Goal: Information Seeking & Learning: Learn about a topic

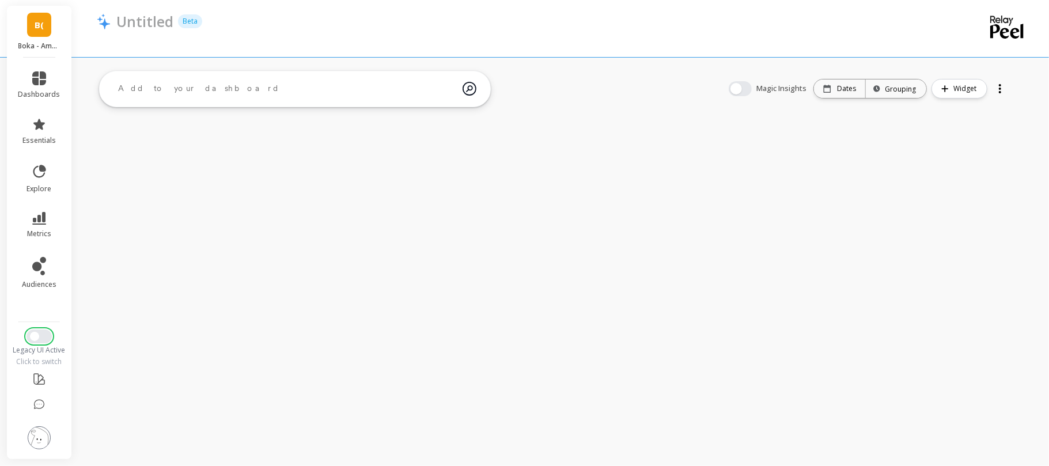
click at [40, 340] on button "Switch to New UI" at bounding box center [38, 336] width 25 height 14
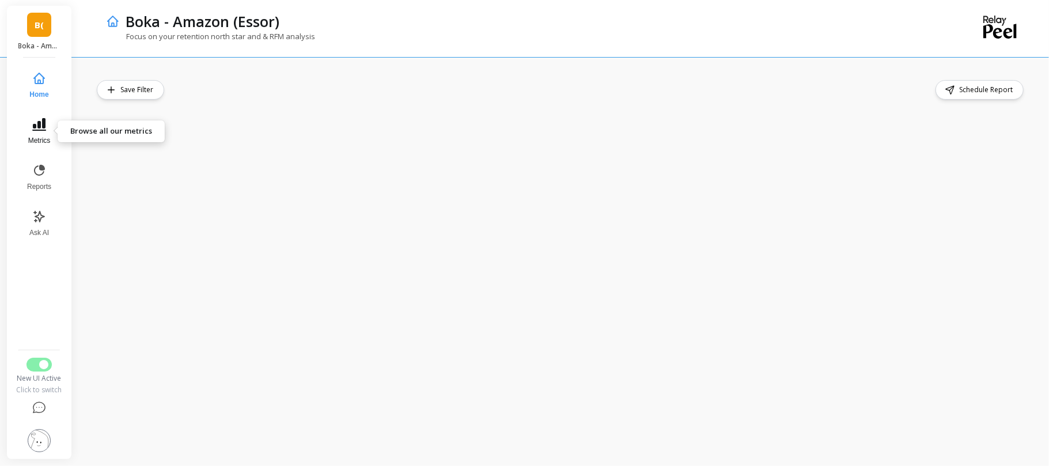
click at [44, 129] on icon at bounding box center [39, 124] width 14 height 14
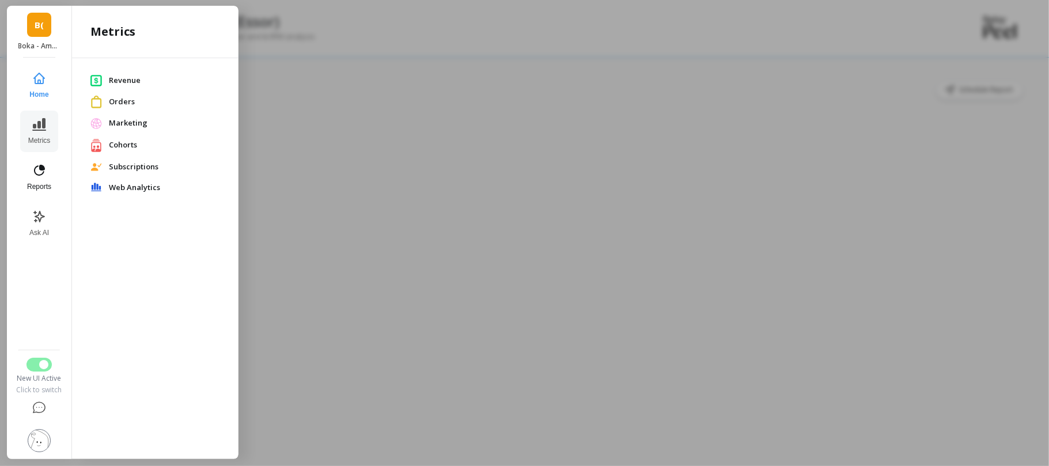
click at [32, 192] on button "Reports" at bounding box center [39, 177] width 38 height 41
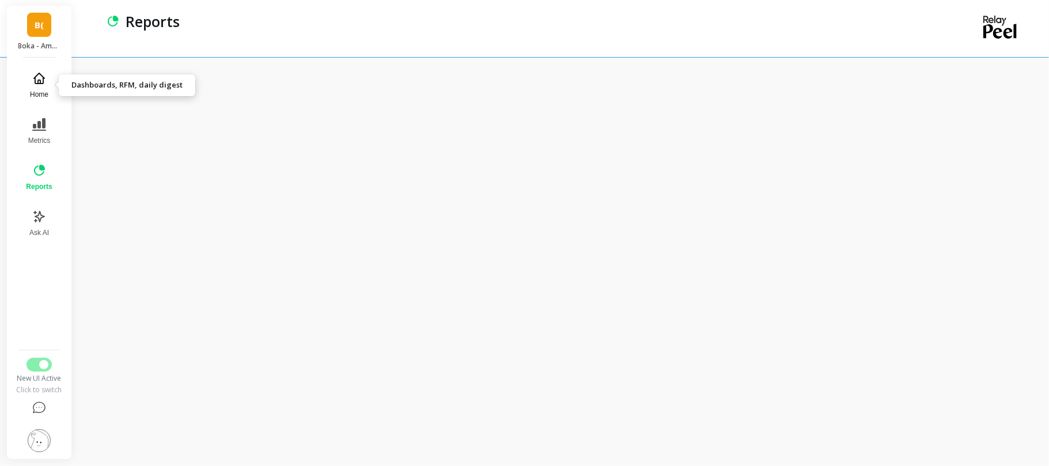
click at [42, 77] on icon at bounding box center [39, 78] width 14 height 14
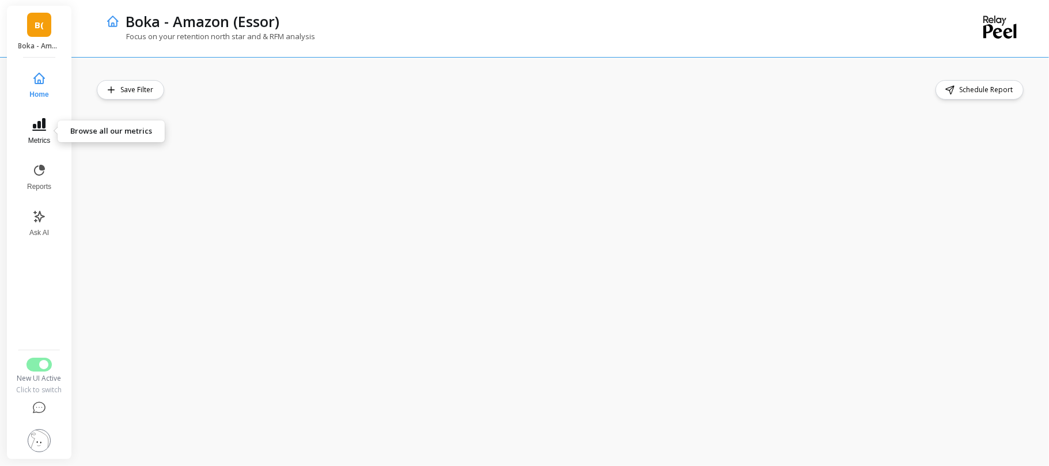
click at [45, 123] on icon at bounding box center [39, 124] width 14 height 13
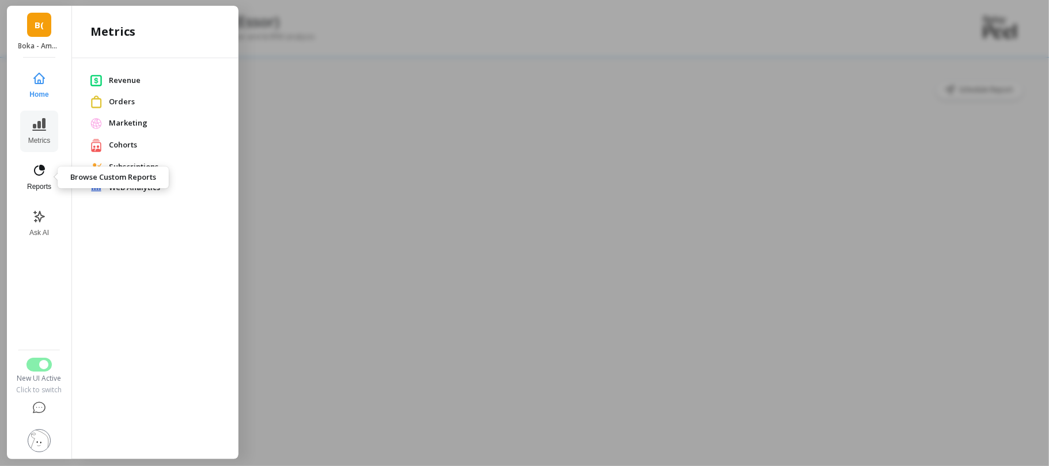
click at [38, 188] on span "Reports" at bounding box center [39, 186] width 24 height 9
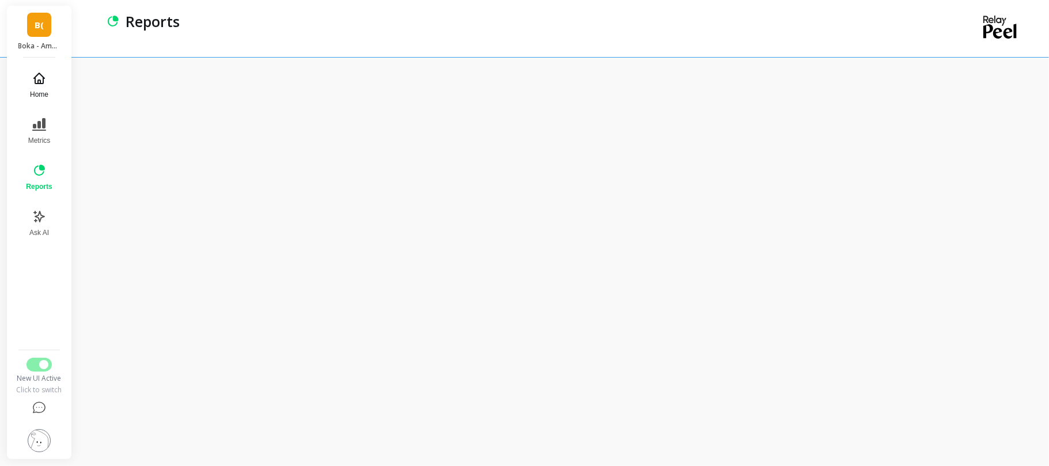
click at [38, 70] on button "Home" at bounding box center [39, 84] width 40 height 41
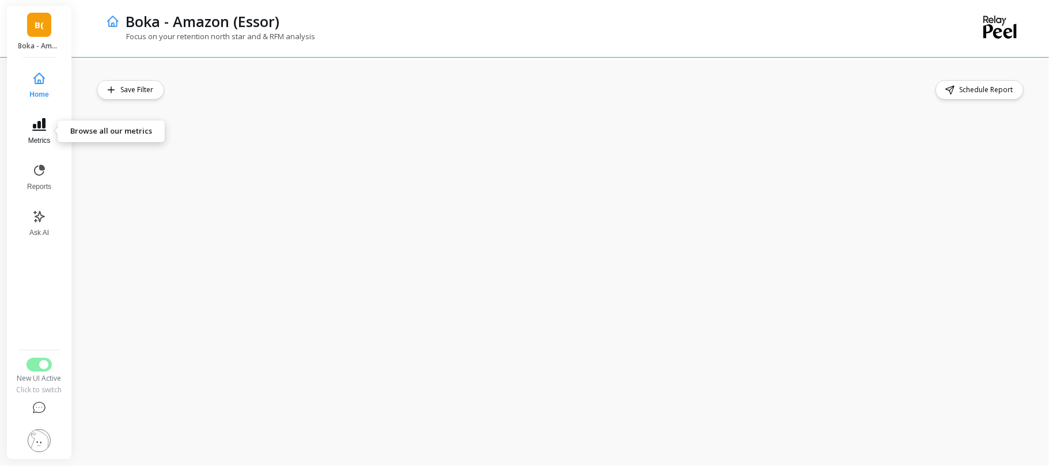
click at [44, 136] on span "Metrics" at bounding box center [39, 140] width 22 height 9
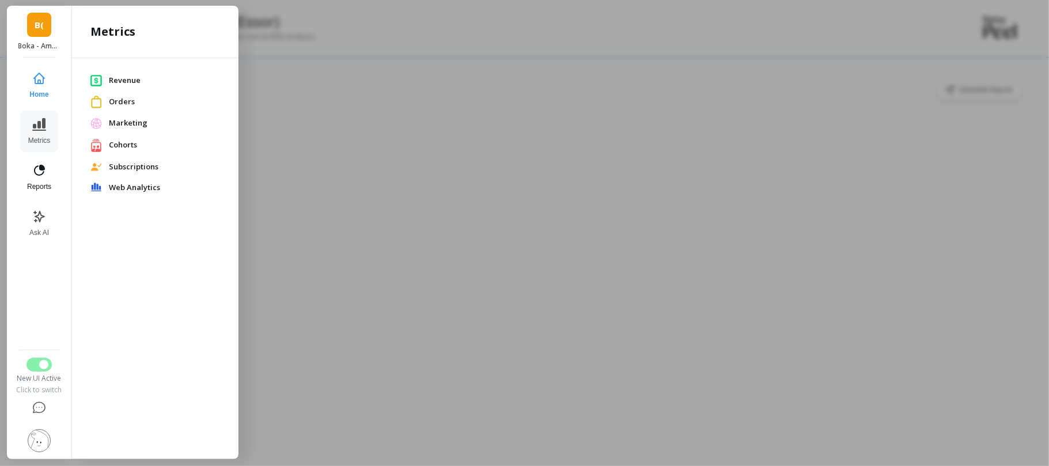
click at [46, 196] on button "Reports" at bounding box center [39, 177] width 38 height 41
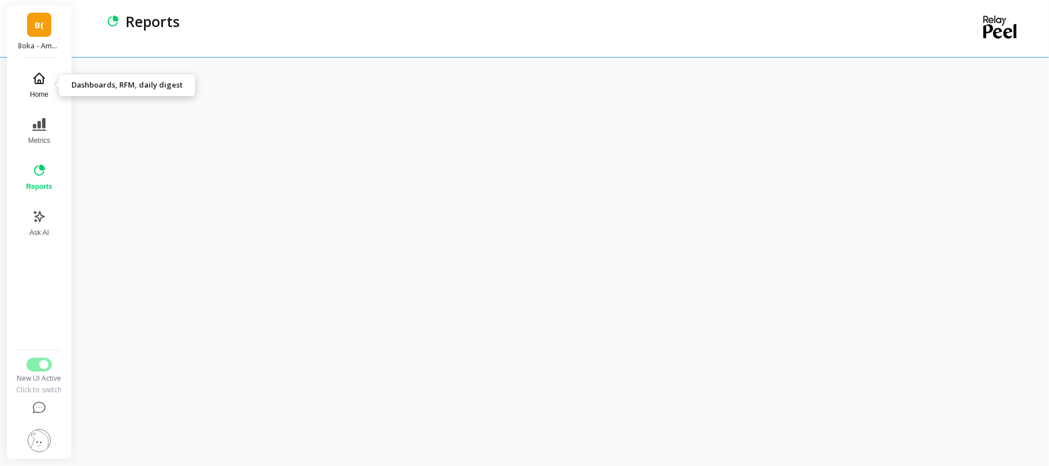
click at [33, 79] on icon at bounding box center [39, 78] width 14 height 14
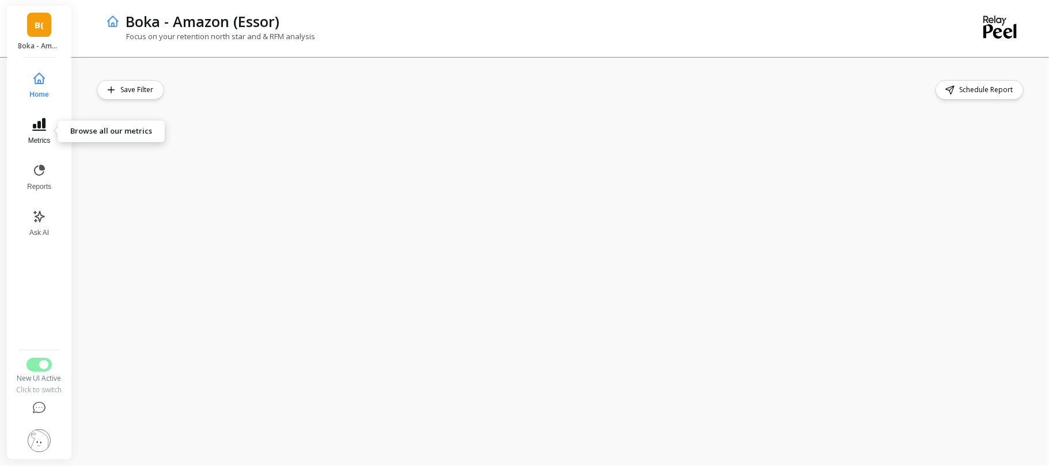
click at [46, 123] on button "Metrics" at bounding box center [39, 131] width 38 height 41
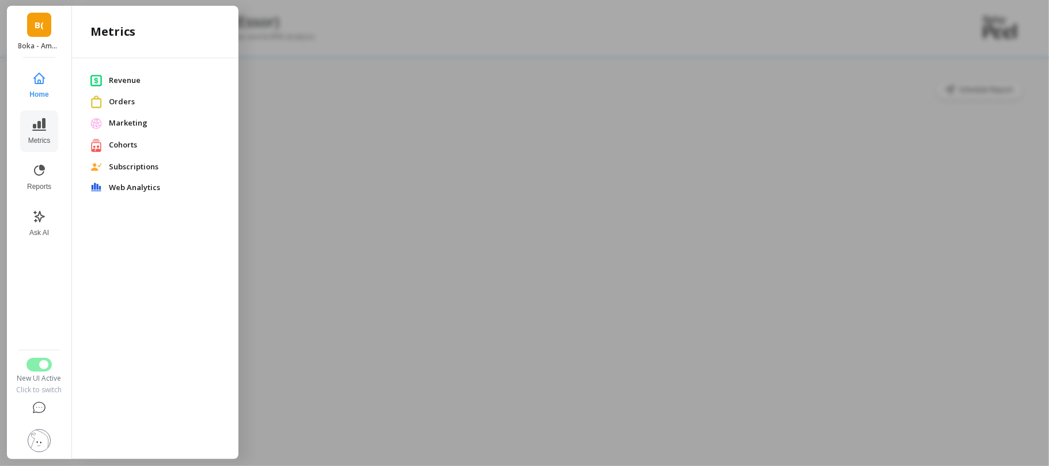
click at [146, 162] on span "Subscriptions" at bounding box center [164, 167] width 111 height 12
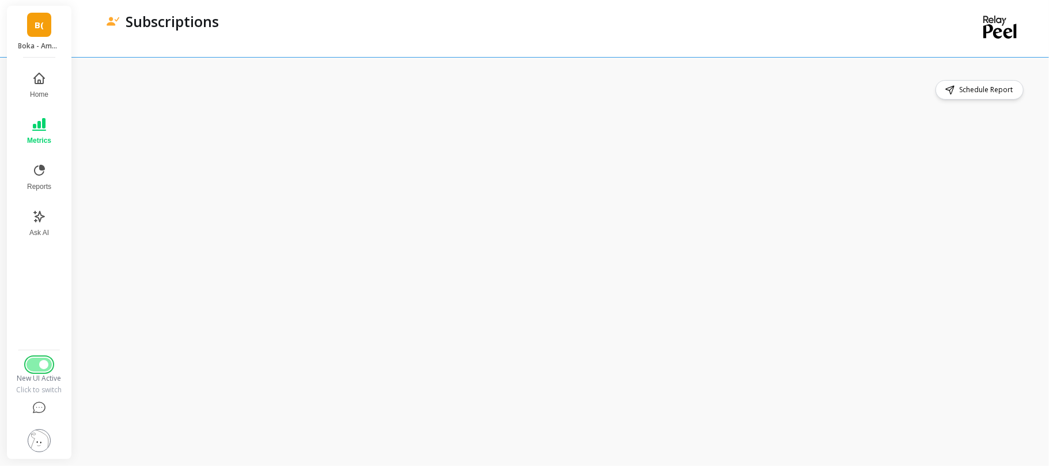
click at [37, 364] on button "Switch to Legacy UI" at bounding box center [38, 365] width 25 height 14
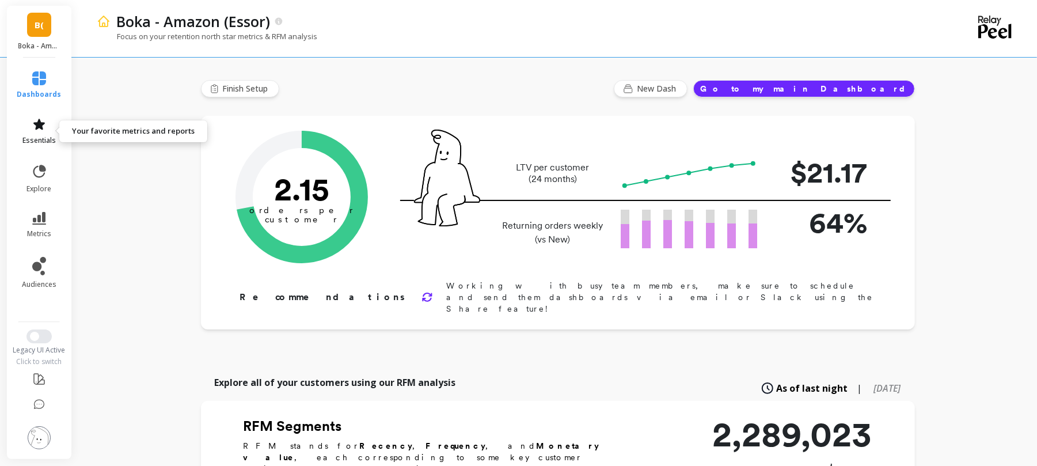
click at [35, 136] on span "essentials" at bounding box center [38, 140] width 33 height 9
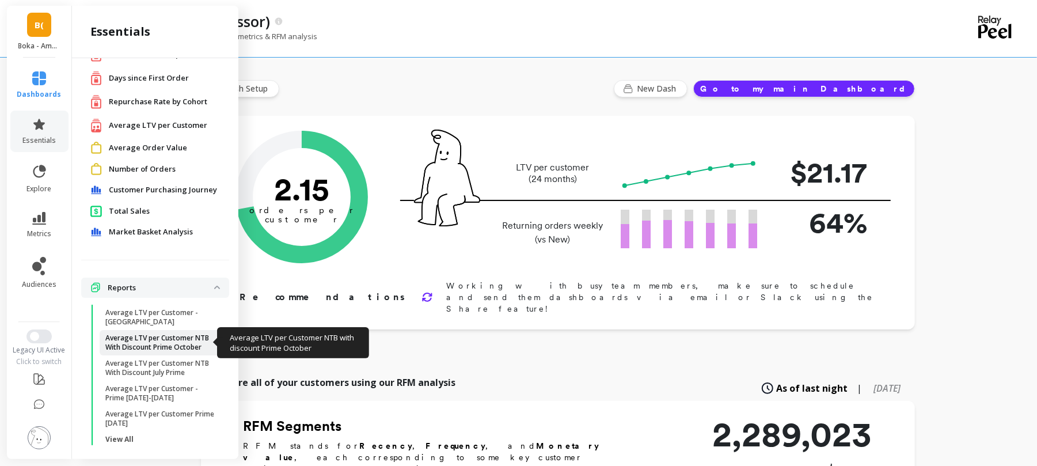
scroll to position [58, 0]
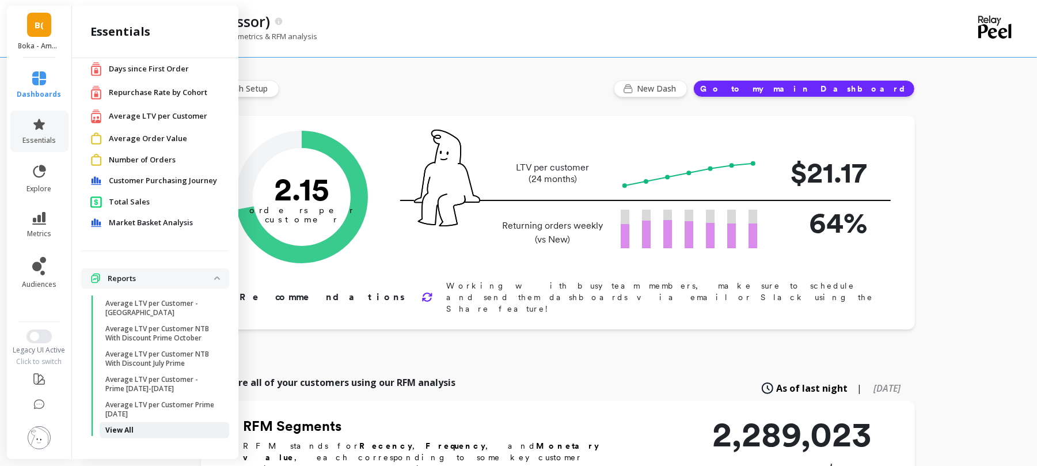
click at [123, 438] on link "View All" at bounding box center [165, 430] width 130 height 16
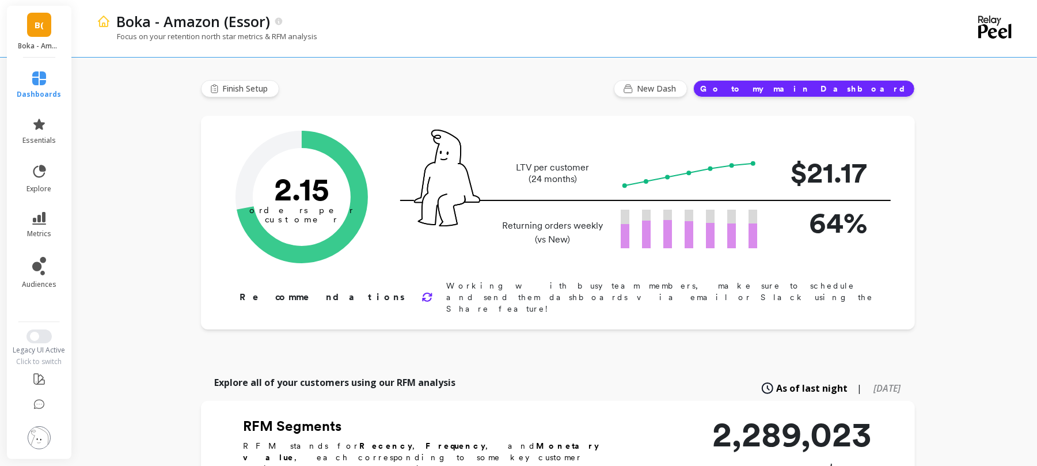
scroll to position [0, 0]
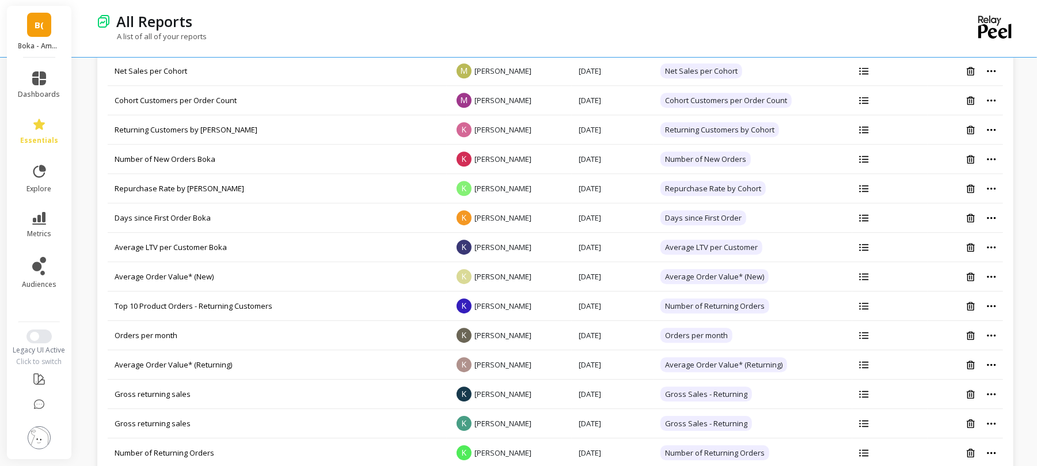
scroll to position [2467, 0]
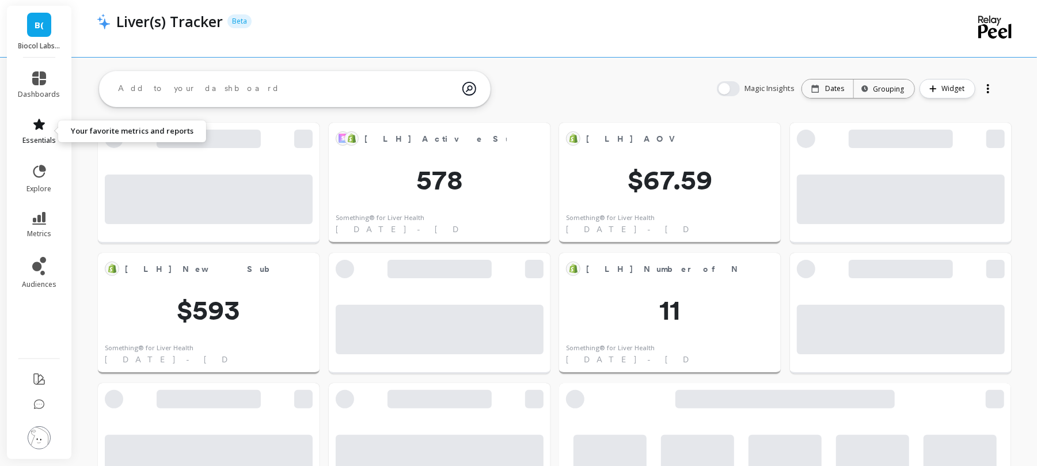
scroll to position [305, 865]
click at [35, 136] on span "essentials" at bounding box center [38, 140] width 33 height 9
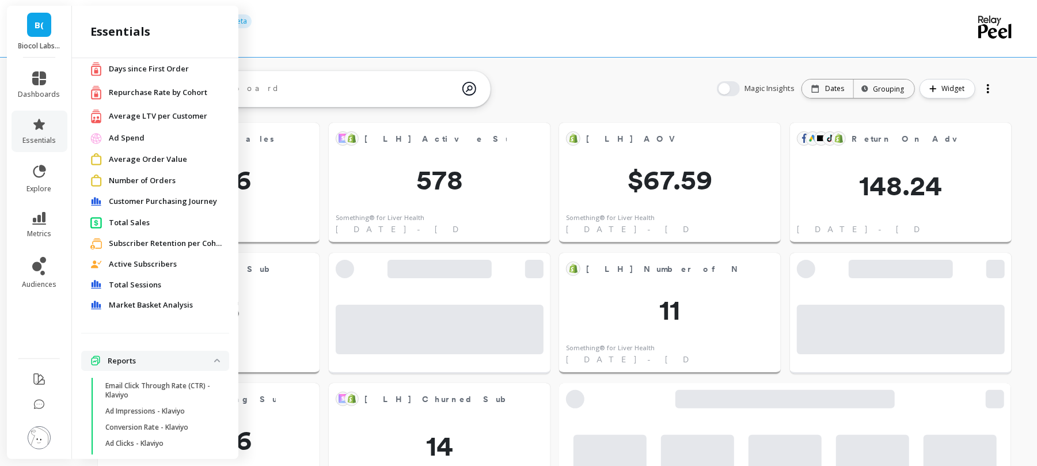
scroll to position [103, 0]
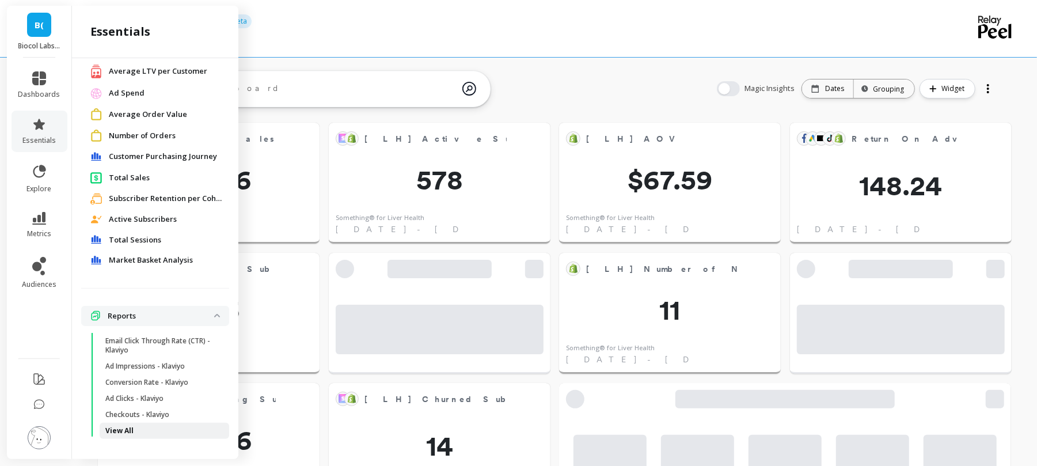
click at [114, 427] on p "View All" at bounding box center [119, 430] width 28 height 9
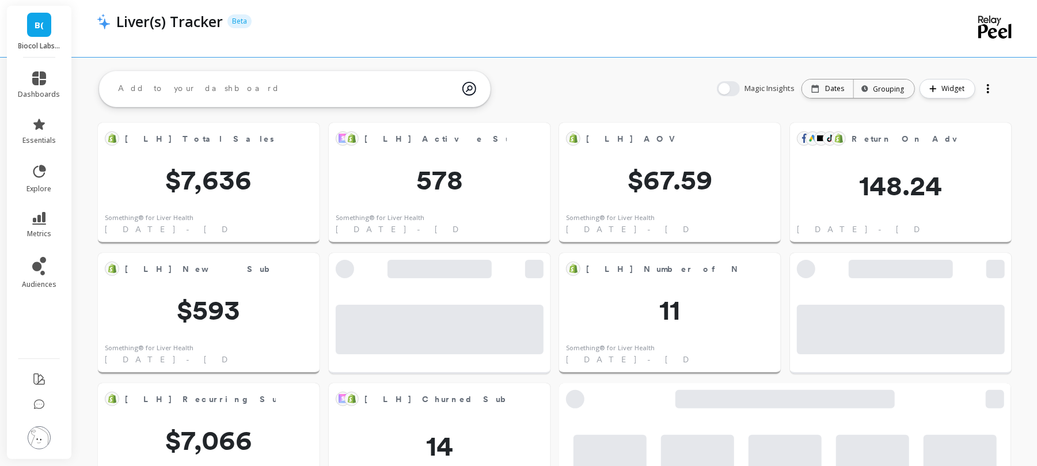
scroll to position [0, 0]
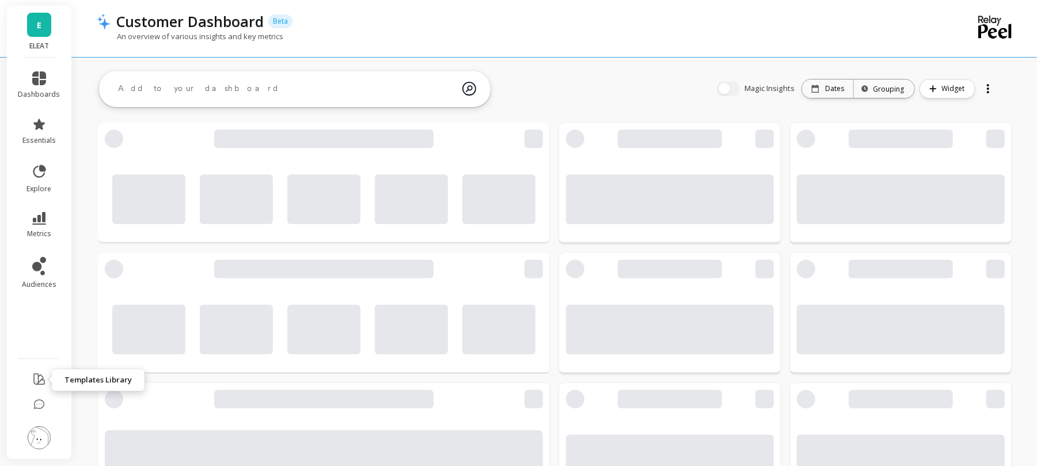
click at [40, 382] on icon at bounding box center [39, 379] width 10 height 10
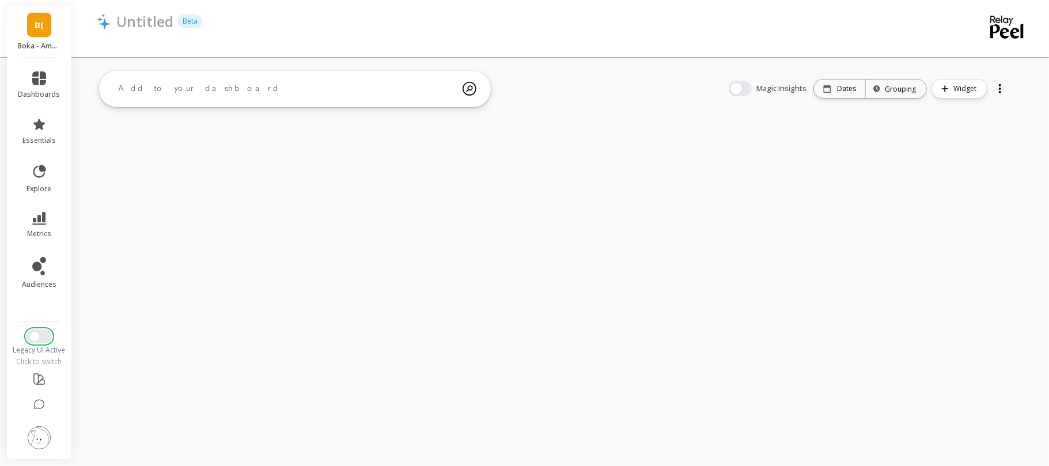
click at [45, 337] on button "Switch to New UI" at bounding box center [38, 336] width 25 height 14
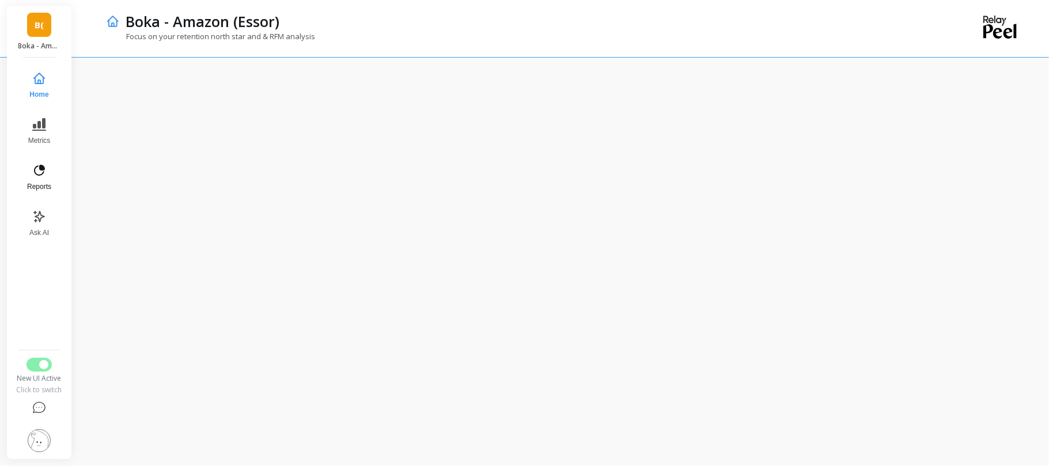
click at [47, 168] on button "Reports" at bounding box center [39, 177] width 38 height 41
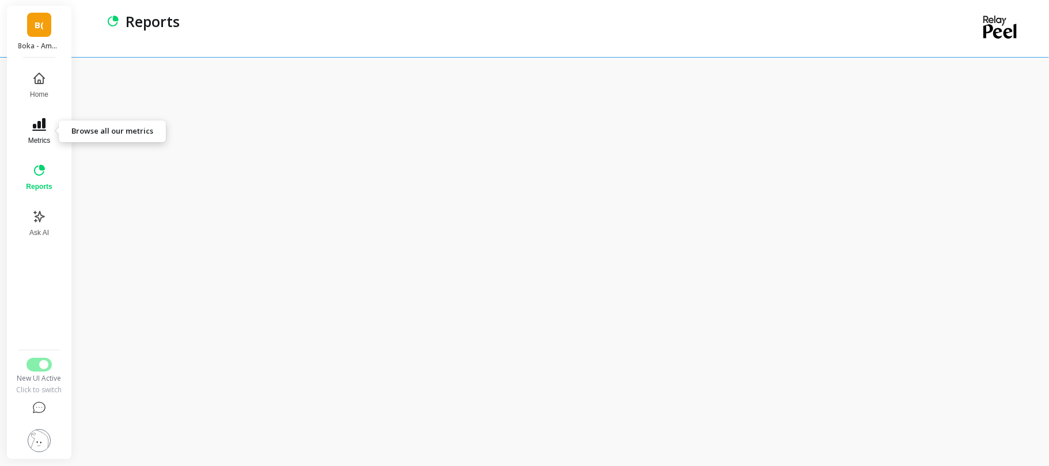
click at [48, 134] on button "Metrics" at bounding box center [39, 131] width 40 height 41
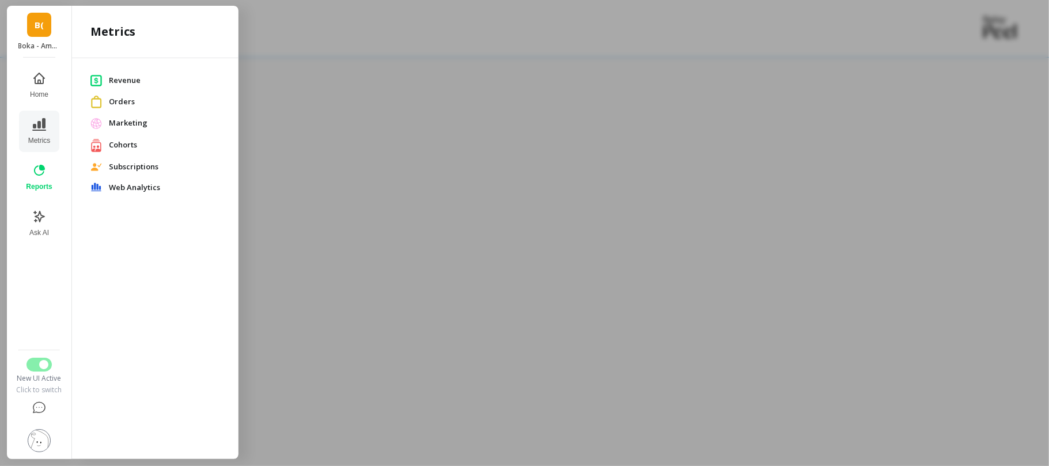
click at [151, 164] on span "Subscriptions" at bounding box center [164, 167] width 111 height 12
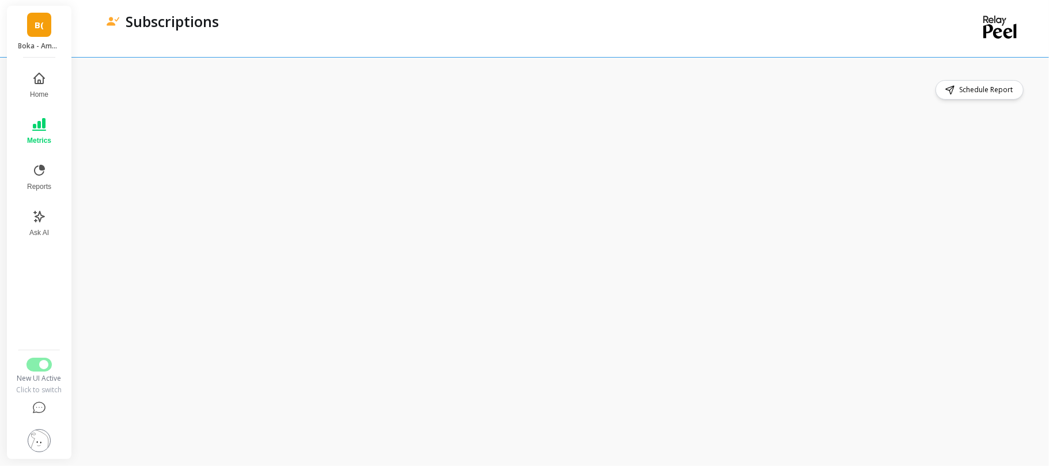
click at [48, 127] on button "Metrics" at bounding box center [39, 131] width 38 height 41
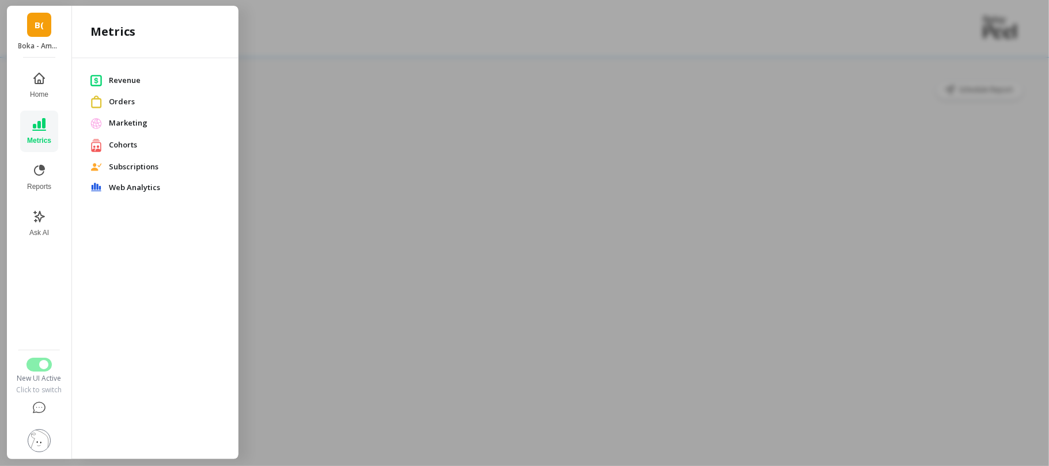
click at [470, 63] on div at bounding box center [524, 233] width 1049 height 466
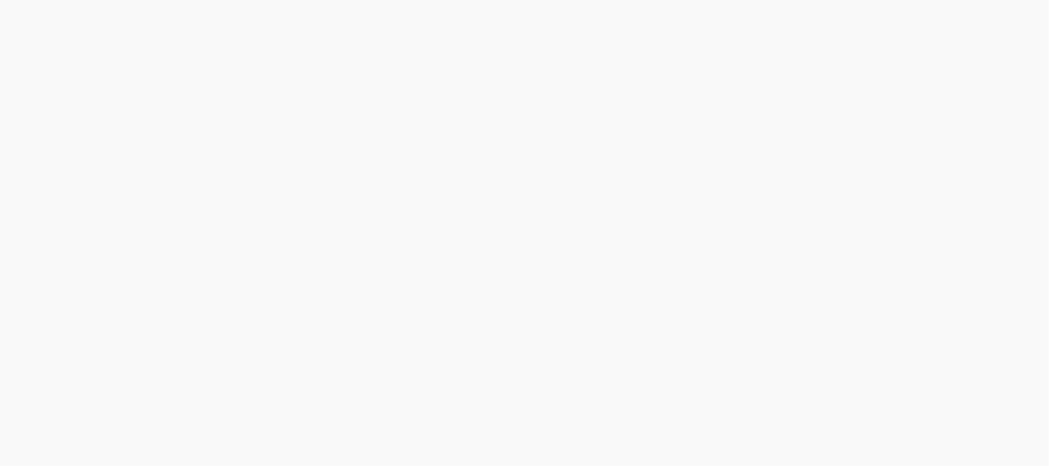
click at [760, 0] on html at bounding box center [524, 0] width 1049 height 0
click at [79, 271] on div "SK Serenity Kids Home Metrics Reports Ask AI New UI Active Click to switch" at bounding box center [524, 233] width 1049 height 466
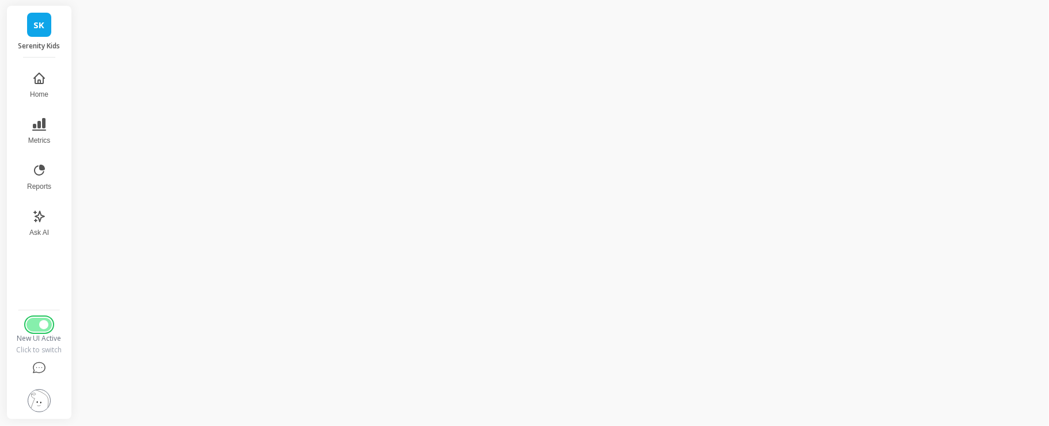
click at [33, 332] on button "Switch to Legacy UI" at bounding box center [38, 325] width 25 height 14
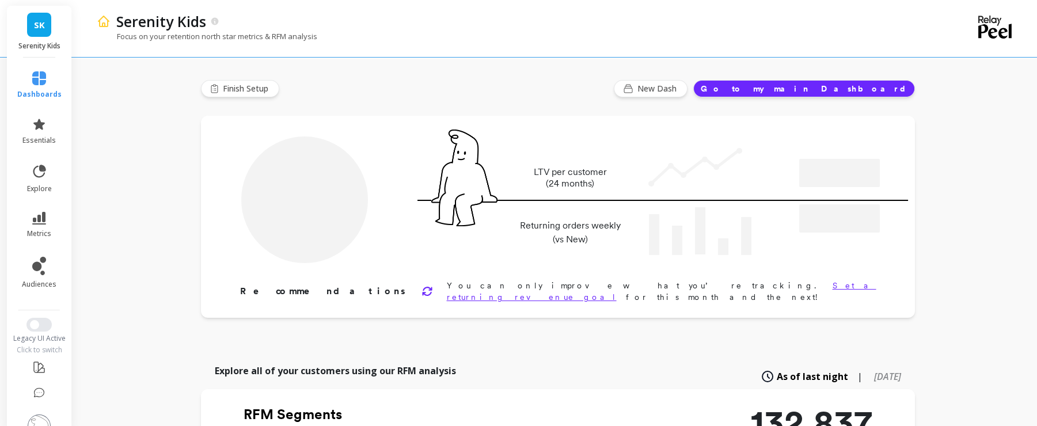
type input "Champions"
type input "11788"
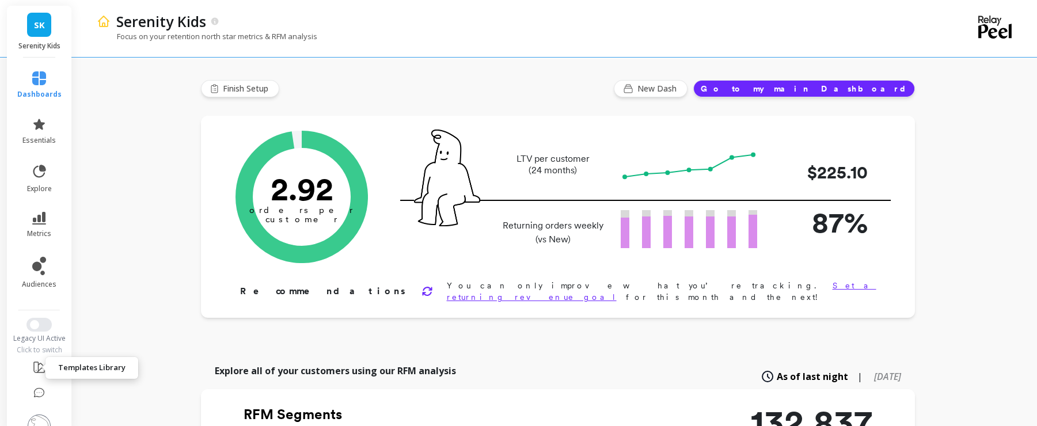
scroll to position [26, 0]
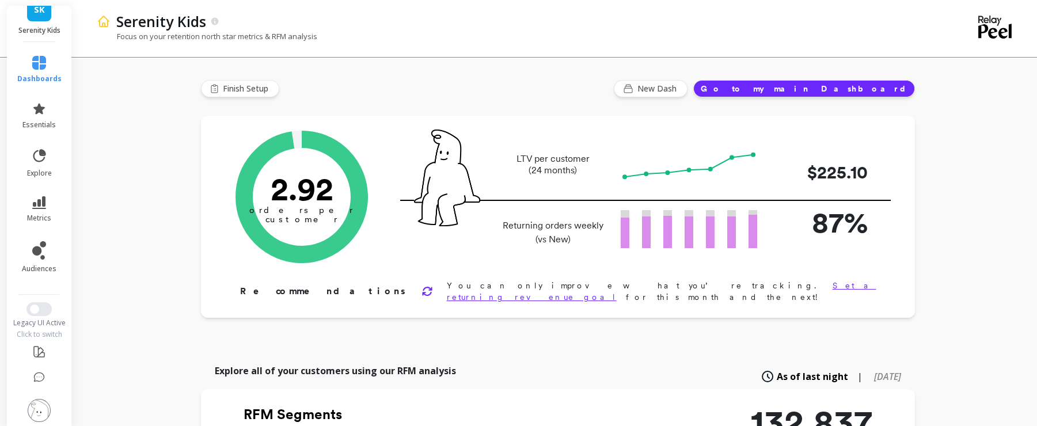
click at [28, 401] on img at bounding box center [39, 410] width 23 height 23
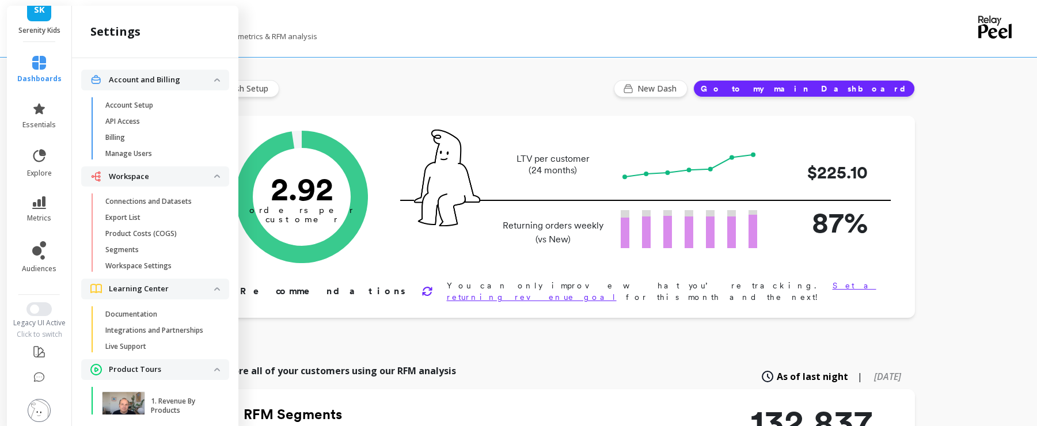
scroll to position [73, 0]
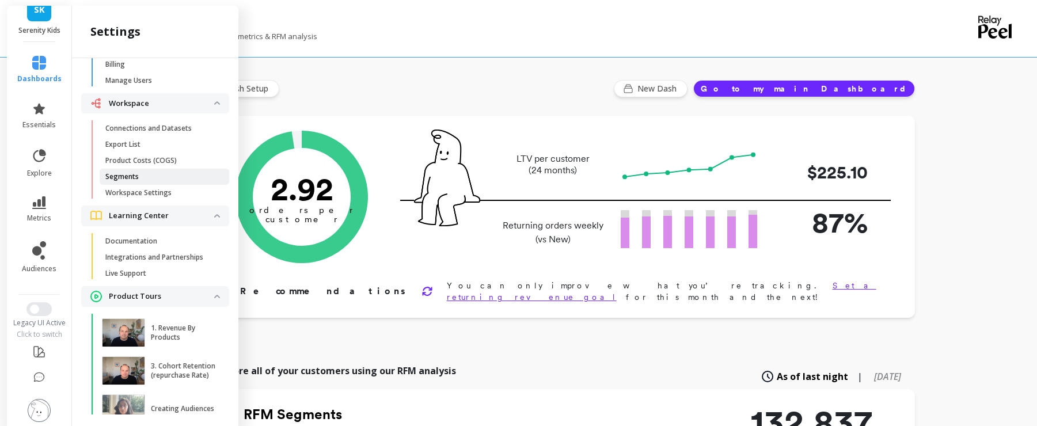
click at [168, 174] on span "Segments" at bounding box center [160, 176] width 110 height 9
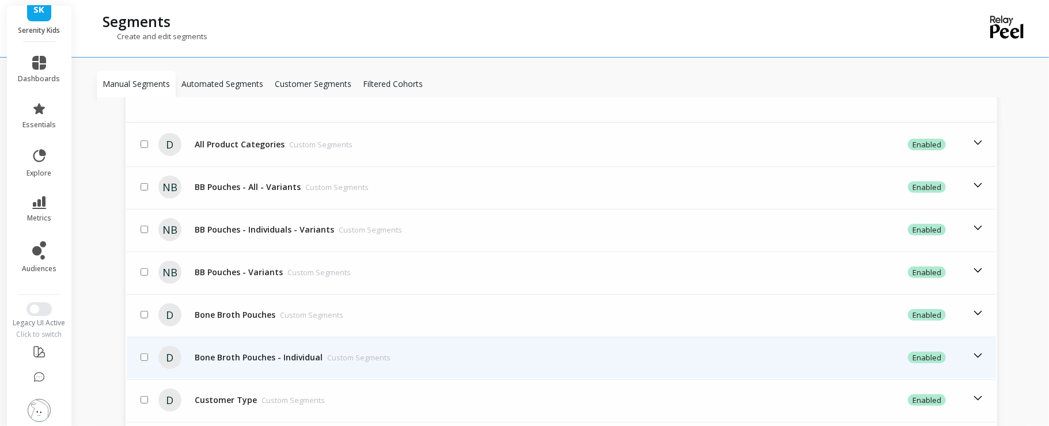
scroll to position [511, 0]
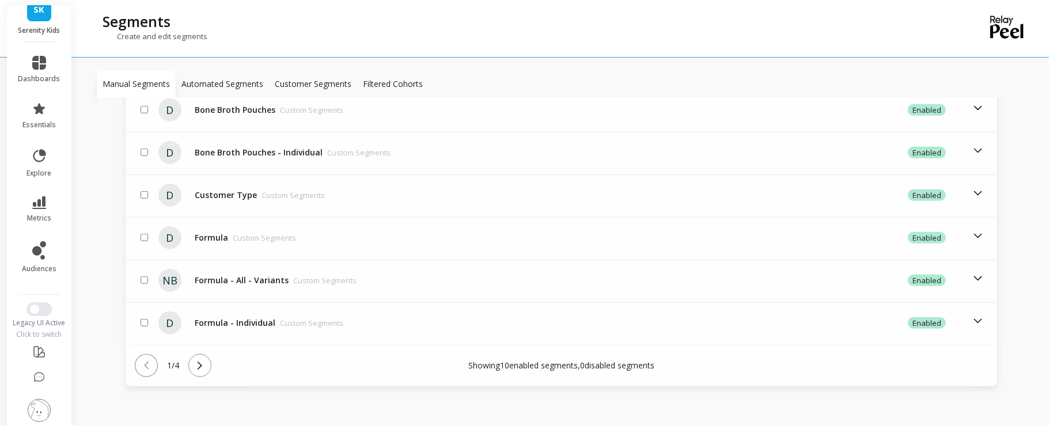
drag, startPoint x: 198, startPoint y: 374, endPoint x: 203, endPoint y: 366, distance: 8.8
click at [203, 366] on div "1 / 4" at bounding box center [301, 365] width 333 height 23
click at [202, 366] on icon at bounding box center [200, 366] width 5 height 8
click at [202, 362] on icon at bounding box center [200, 366] width 5 height 8
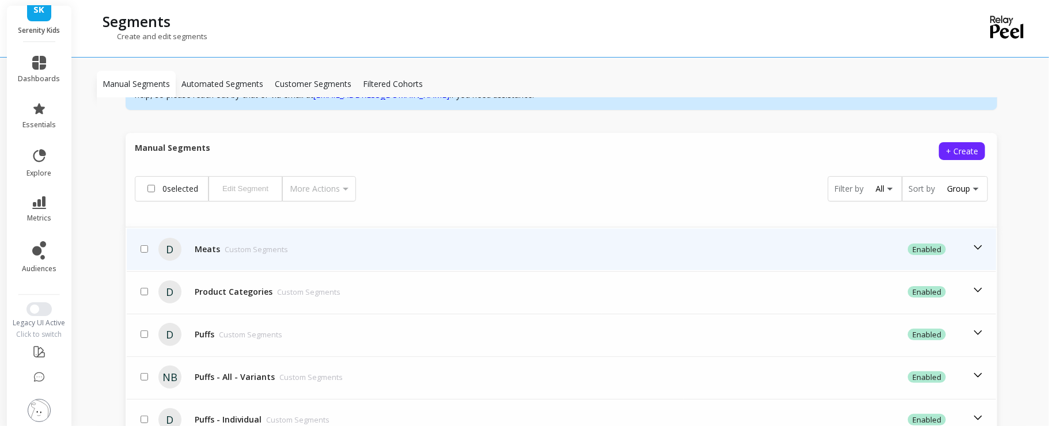
scroll to position [201, 0]
click at [196, 250] on div "Meats Custom Segments" at bounding box center [241, 250] width 93 height 12
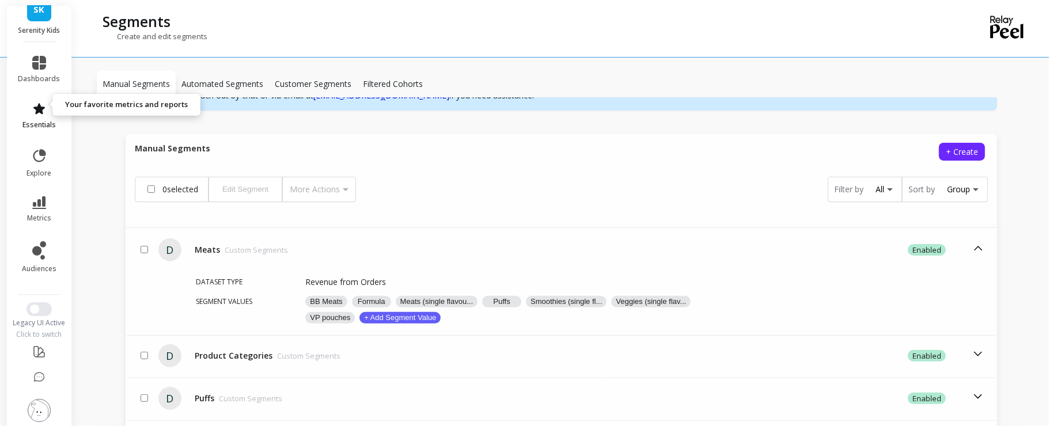
click at [20, 108] on link "essentials" at bounding box center [39, 116] width 42 height 28
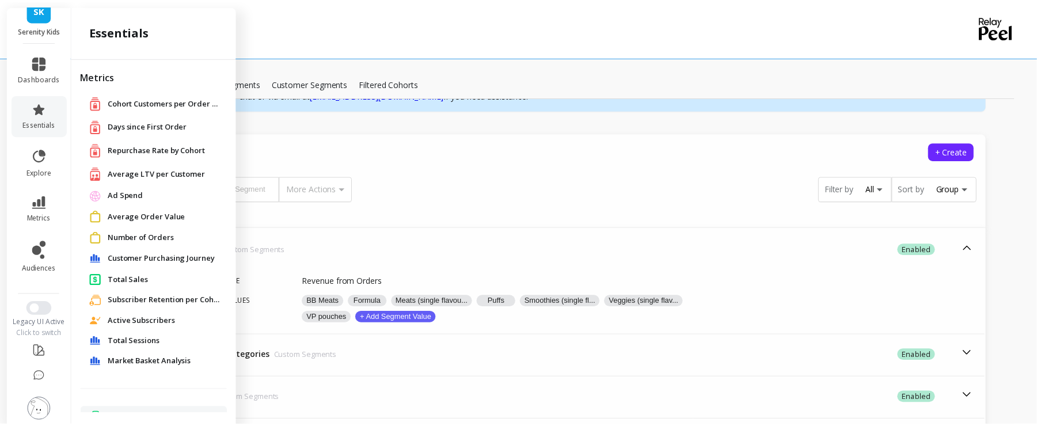
scroll to position [103, 0]
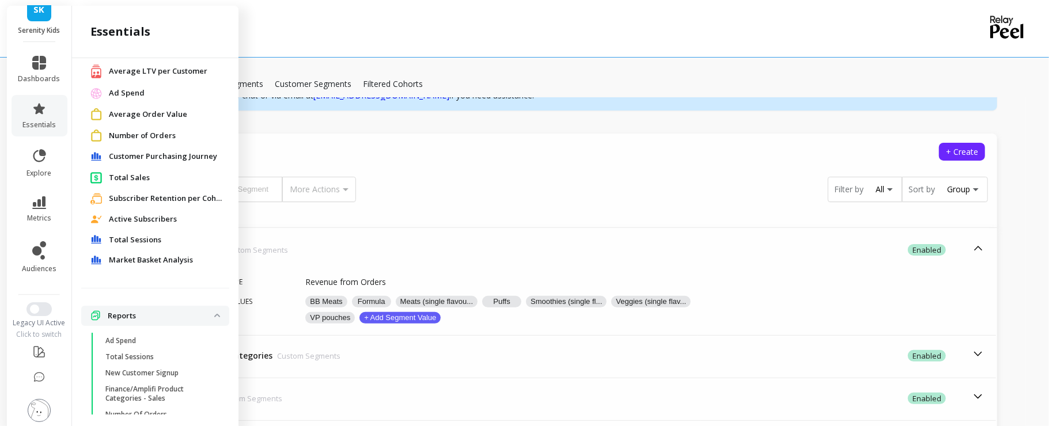
click at [114, 179] on span "Total Sales" at bounding box center [129, 178] width 41 height 12
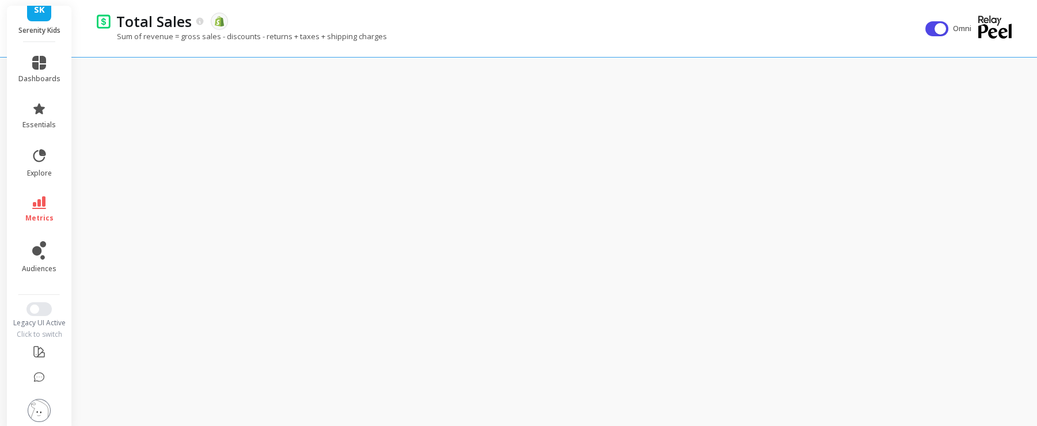
scroll to position [26, 0]
click at [927, 22] on button "button" at bounding box center [936, 28] width 23 height 15
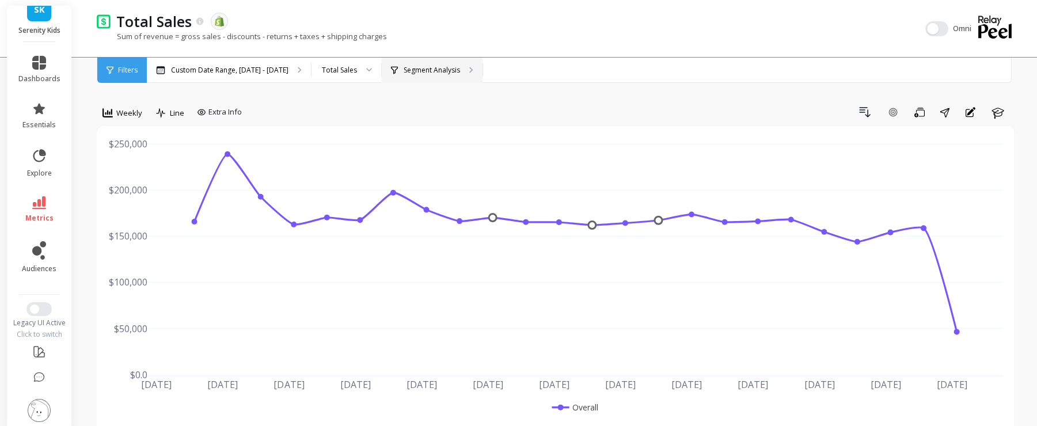
click at [410, 62] on div "Segment Analysis" at bounding box center [432, 70] width 101 height 25
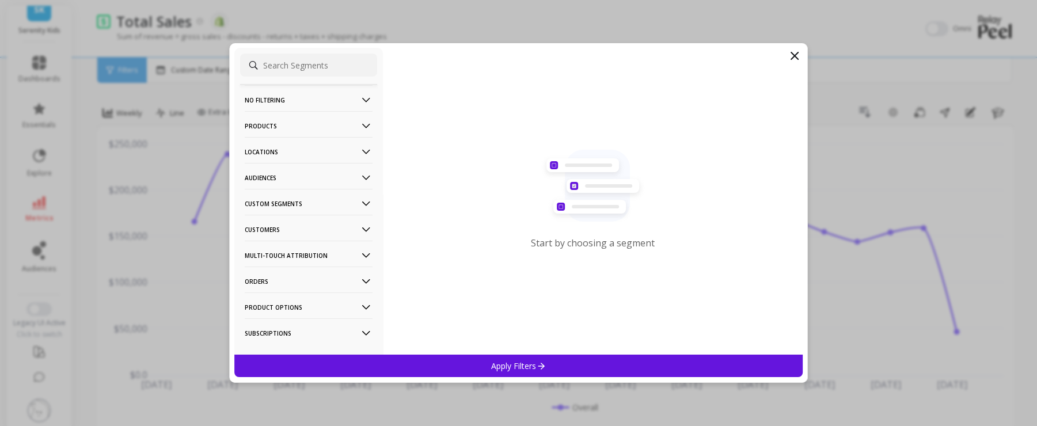
click at [291, 195] on p "Custom Segments" at bounding box center [309, 203] width 128 height 29
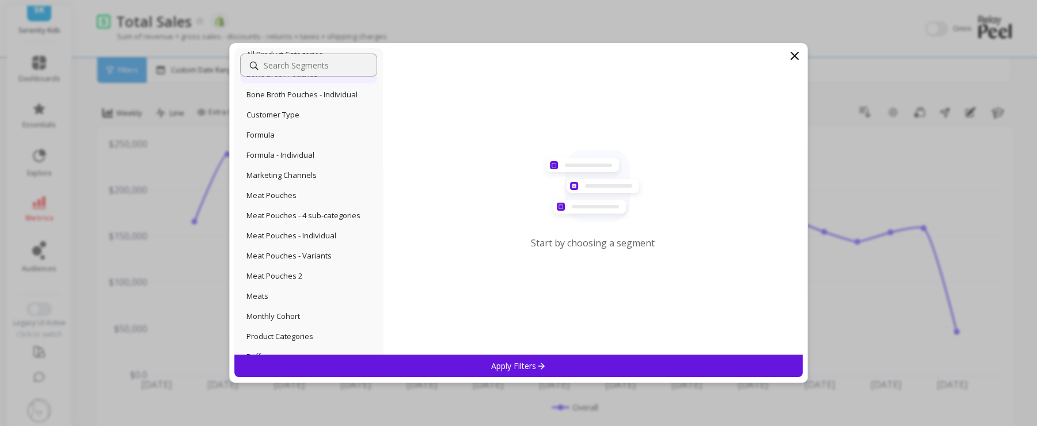
scroll to position [213, 0]
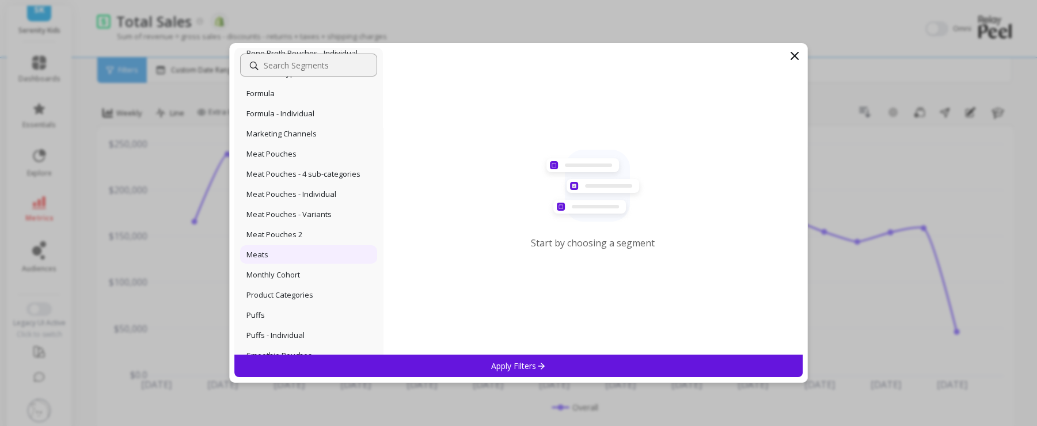
click at [281, 256] on div "Meats" at bounding box center [308, 254] width 137 height 18
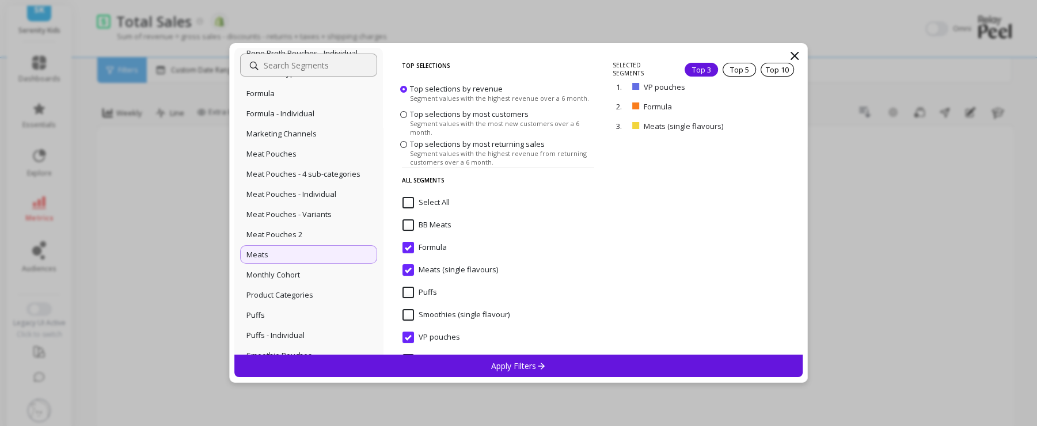
scroll to position [29, 0]
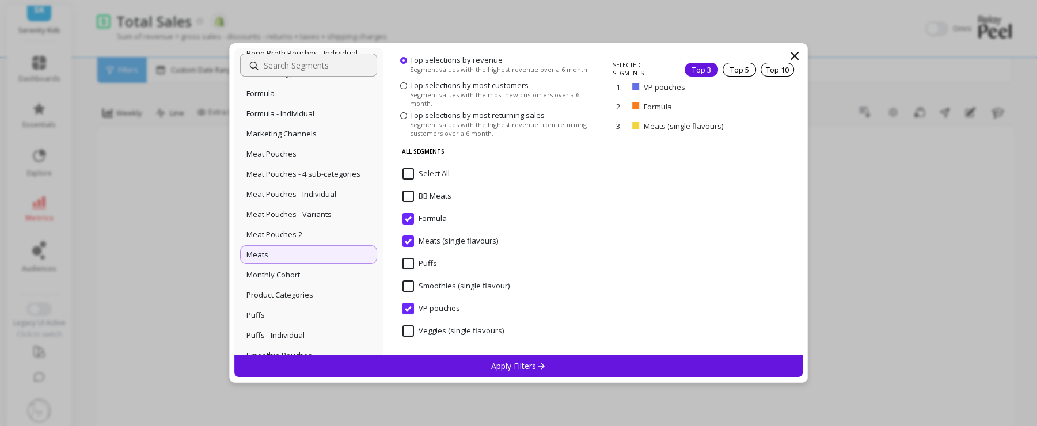
click at [411, 293] on span "Smoothies (single flavour)" at bounding box center [456, 292] width 107 height 24
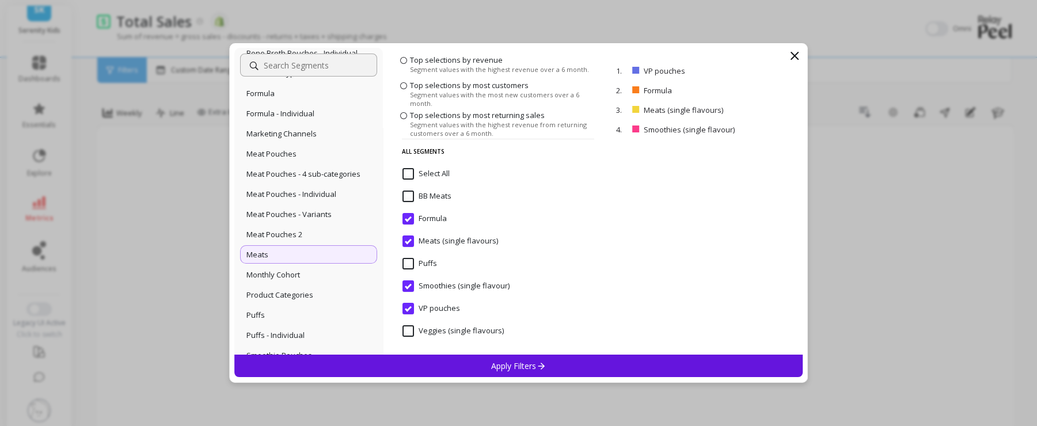
click at [466, 367] on div "Apply Filters" at bounding box center [518, 366] width 569 height 22
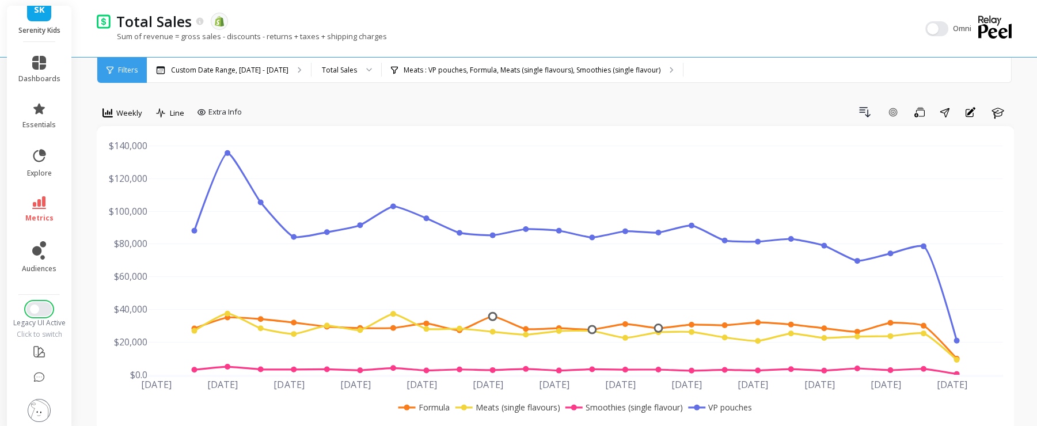
click at [36, 302] on button "Switch to New UI" at bounding box center [38, 309] width 25 height 14
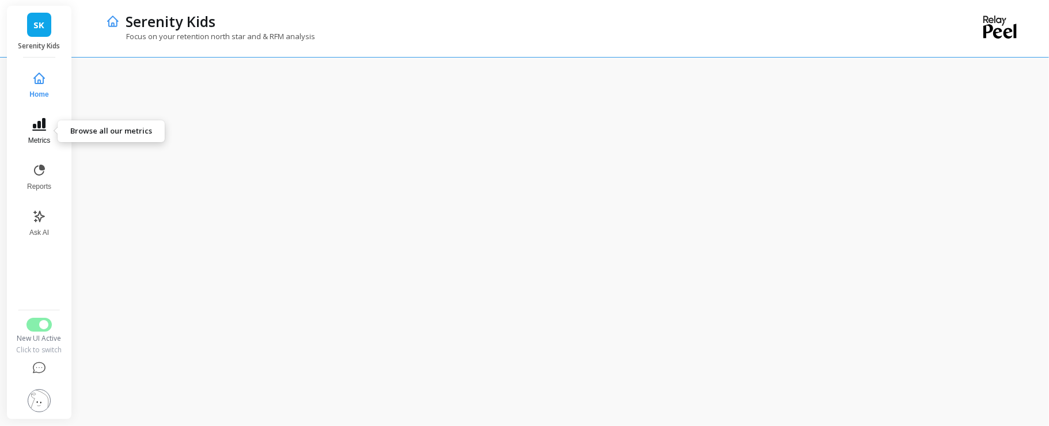
click at [33, 122] on icon at bounding box center [39, 124] width 14 height 14
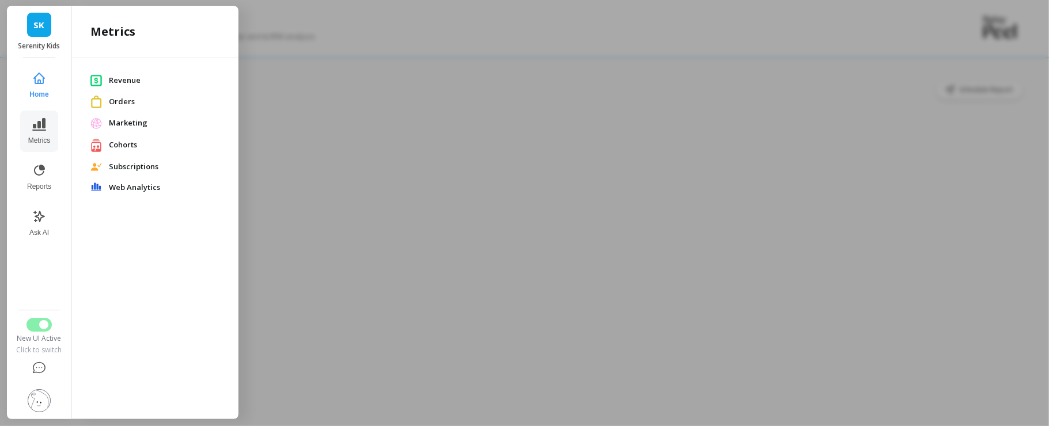
click at [141, 167] on span "Subscriptions" at bounding box center [164, 167] width 111 height 12
